Goal: Information Seeking & Learning: Check status

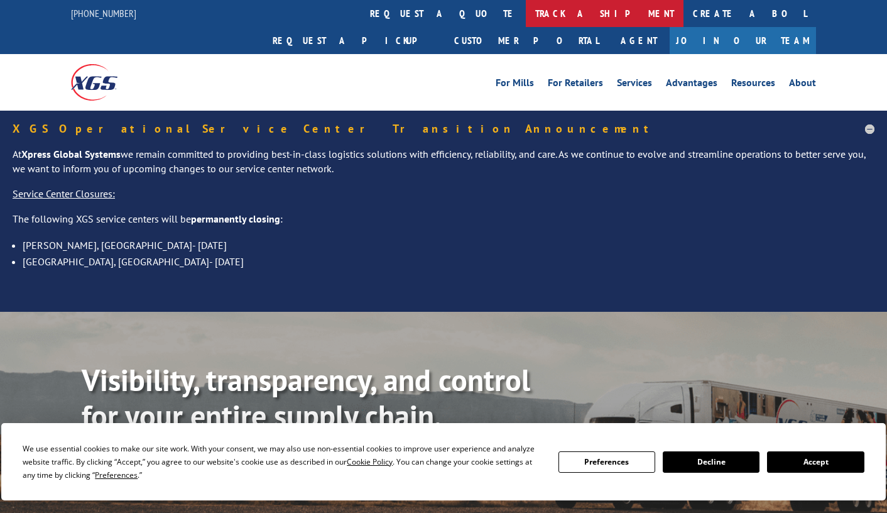
click at [526, 16] on link "track a shipment" at bounding box center [605, 13] width 158 height 27
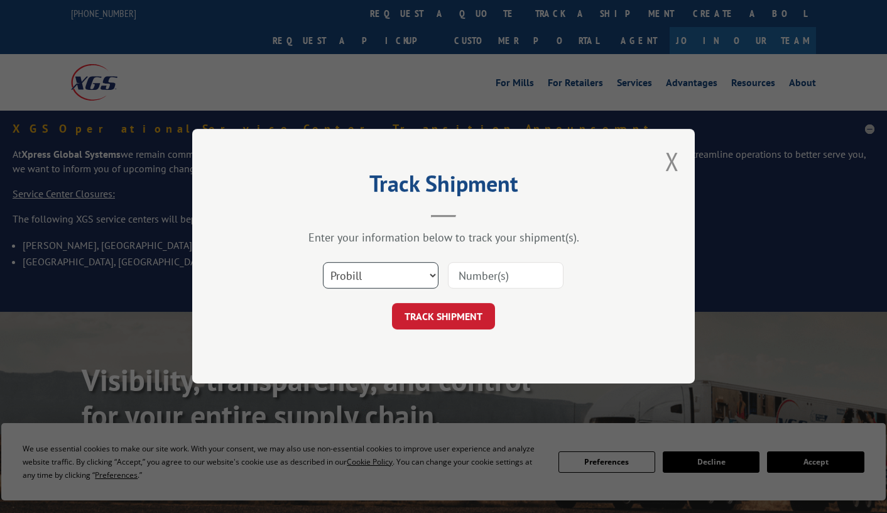
select select "bol"
click option "BOL" at bounding box center [0, 0] width 0 height 0
click at [466, 276] on input at bounding box center [506, 276] width 116 height 26
type input "362195"
click button "TRACK SHIPMENT" at bounding box center [443, 316] width 103 height 26
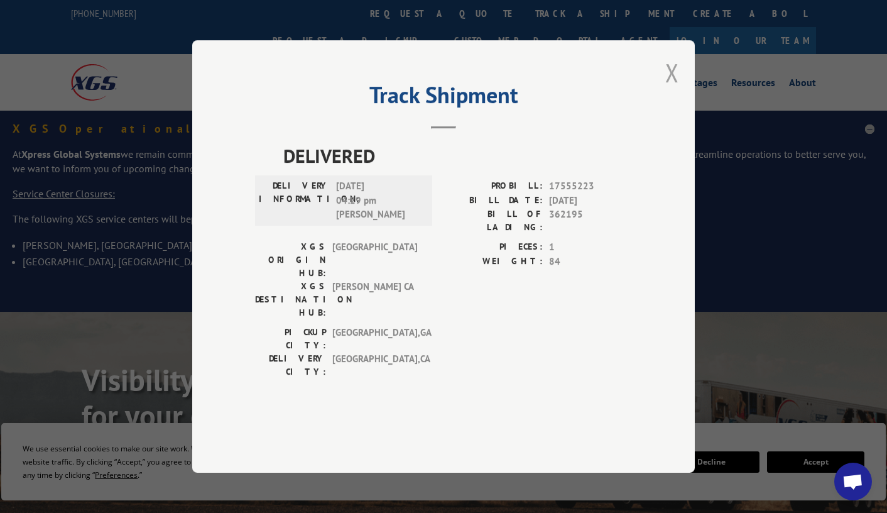
click at [673, 89] on button "Close modal" at bounding box center [672, 72] width 14 height 33
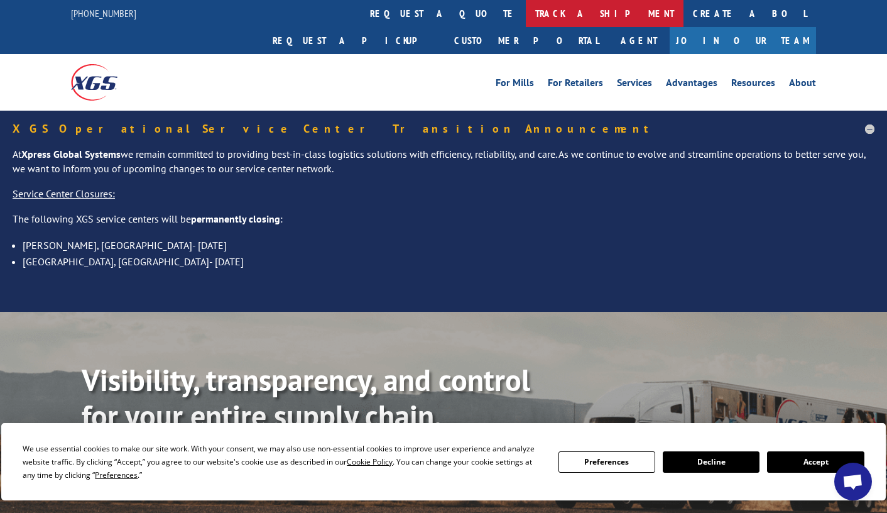
click at [526, 7] on link "track a shipment" at bounding box center [605, 13] width 158 height 27
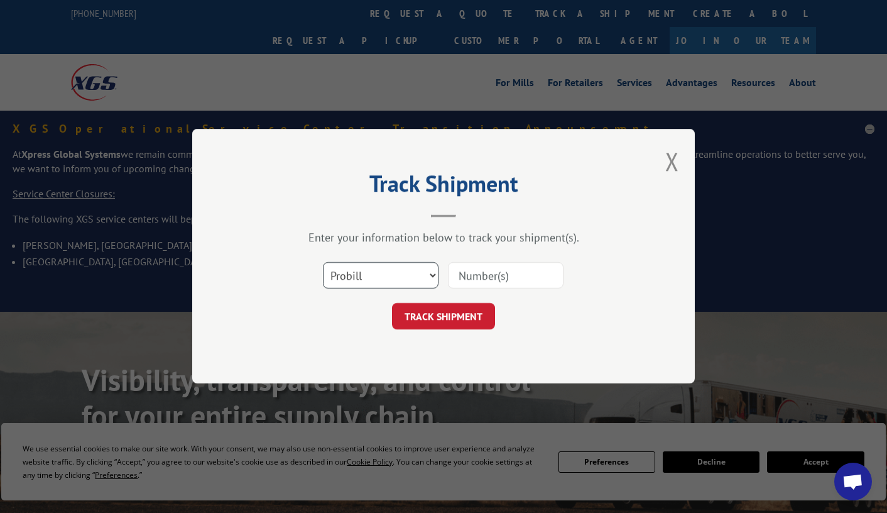
click at [323, 263] on select "Select category... Probill BOL PO" at bounding box center [381, 276] width 116 height 26
select select "bol"
click option "BOL" at bounding box center [0, 0] width 0 height 0
click at [494, 266] on input at bounding box center [506, 276] width 116 height 26
type input "1"
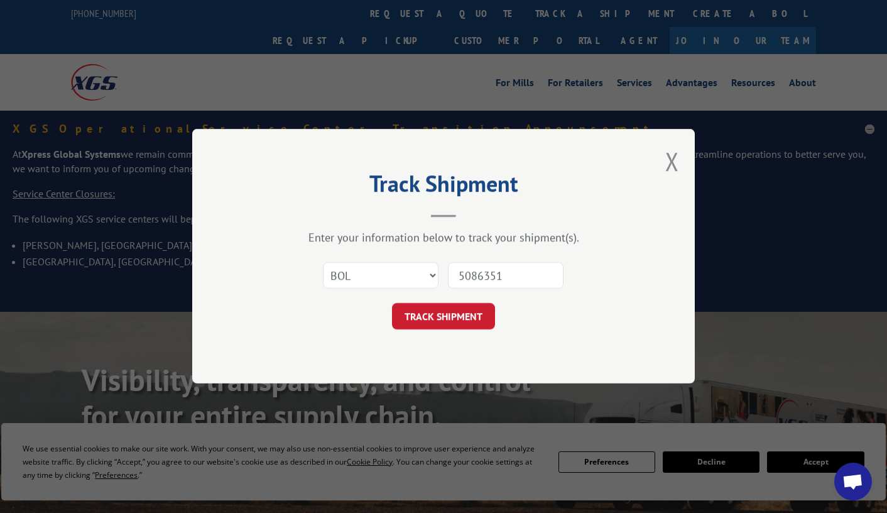
type input "50863514"
click button "TRACK SHIPMENT" at bounding box center [443, 316] width 103 height 26
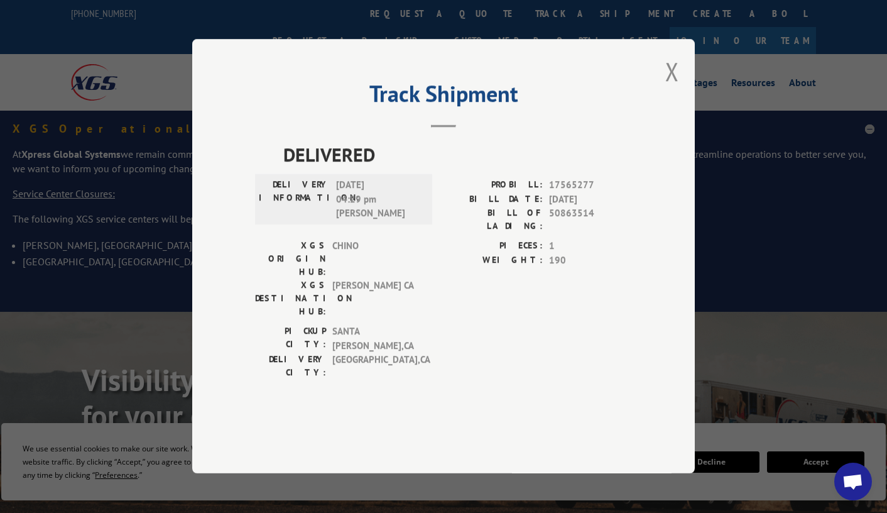
click at [672, 88] on button "Close modal" at bounding box center [672, 71] width 14 height 33
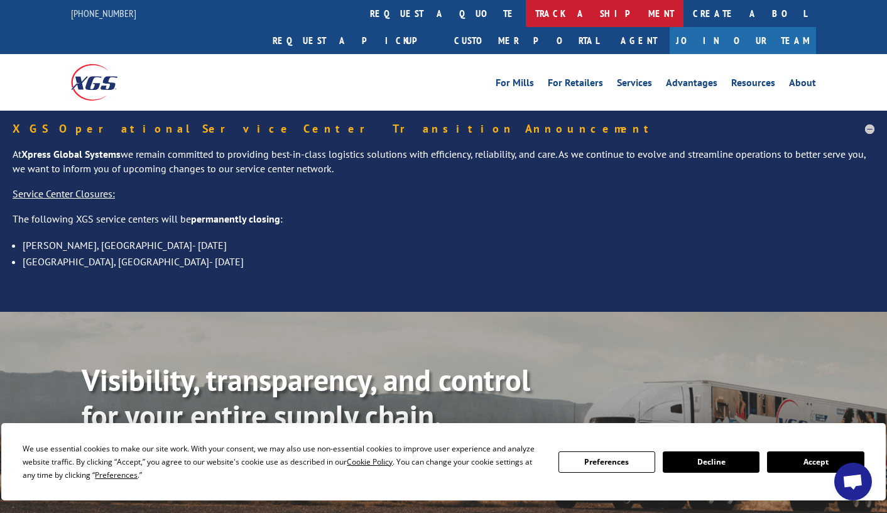
click at [526, 11] on link "track a shipment" at bounding box center [605, 13] width 158 height 27
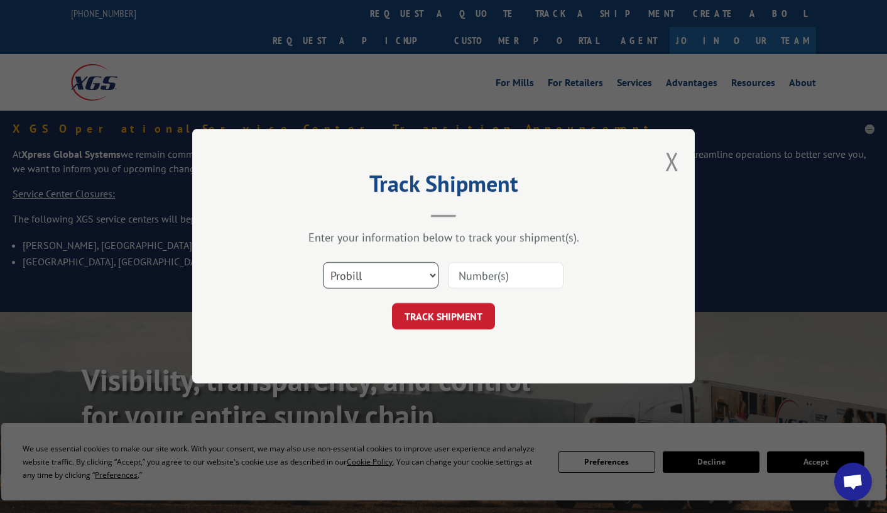
click at [323, 263] on select "Select category... Probill BOL PO" at bounding box center [381, 276] width 116 height 26
select select "bol"
click option "BOL" at bounding box center [0, 0] width 0 height 0
click at [469, 276] on input at bounding box center [506, 276] width 116 height 26
type input "362263"
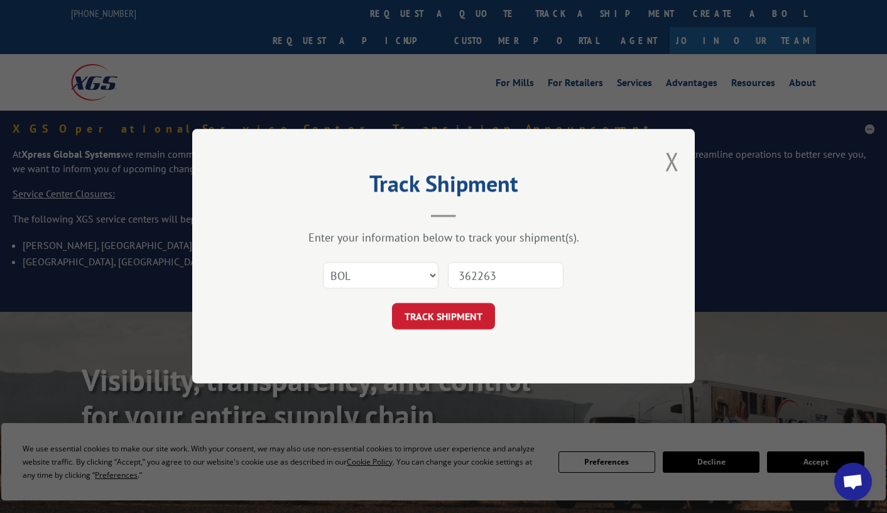
click button "TRACK SHIPMENT" at bounding box center [443, 316] width 103 height 26
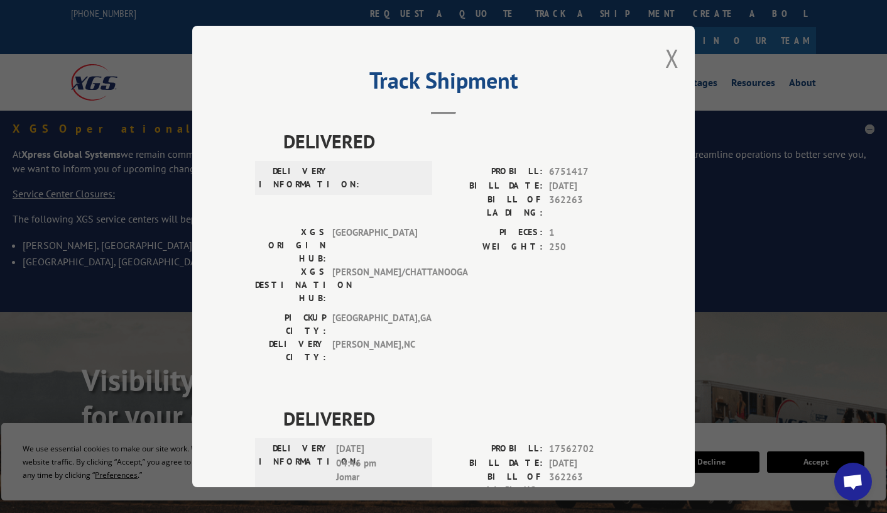
click at [466, 259] on div "PIECES: 1 WEIGHT: 250" at bounding box center [537, 267] width 188 height 85
click at [665, 54] on button "Close modal" at bounding box center [672, 57] width 14 height 33
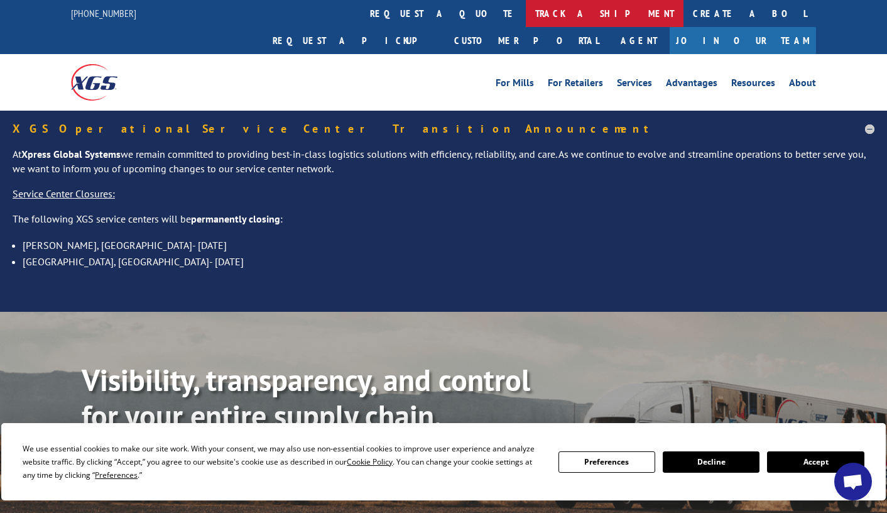
click at [526, 11] on link "track a shipment" at bounding box center [605, 13] width 158 height 27
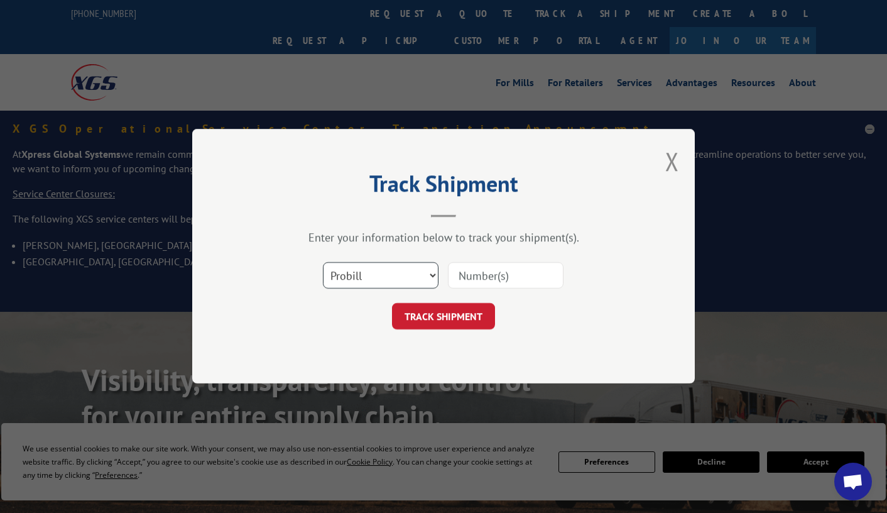
click at [323, 263] on select "Select category... Probill BOL PO" at bounding box center [381, 276] width 116 height 26
select select "bol"
click option "BOL" at bounding box center [0, 0] width 0 height 0
click at [479, 274] on input at bounding box center [506, 276] width 116 height 26
type input "40685301"
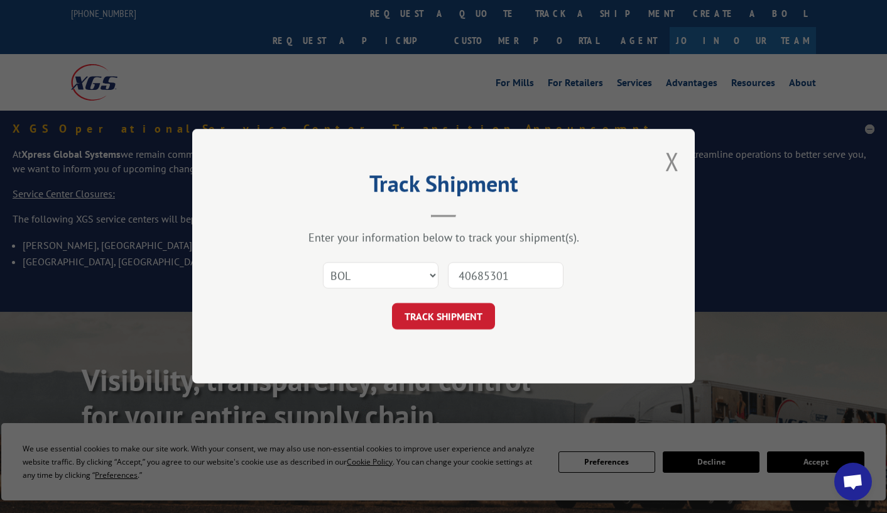
click button "TRACK SHIPMENT" at bounding box center [443, 316] width 103 height 26
